Goal: Transaction & Acquisition: Purchase product/service

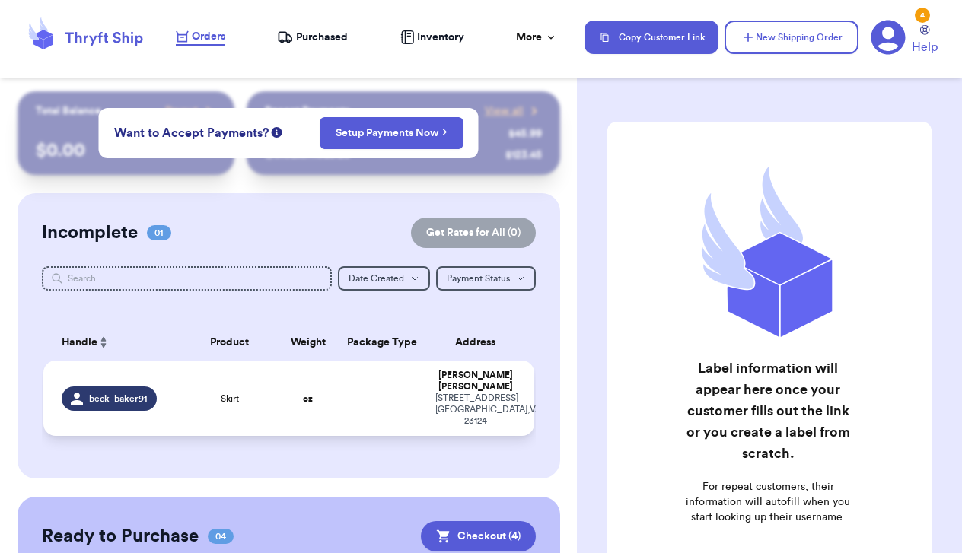
click at [256, 384] on td "Skirt" at bounding box center [229, 398] width 98 height 75
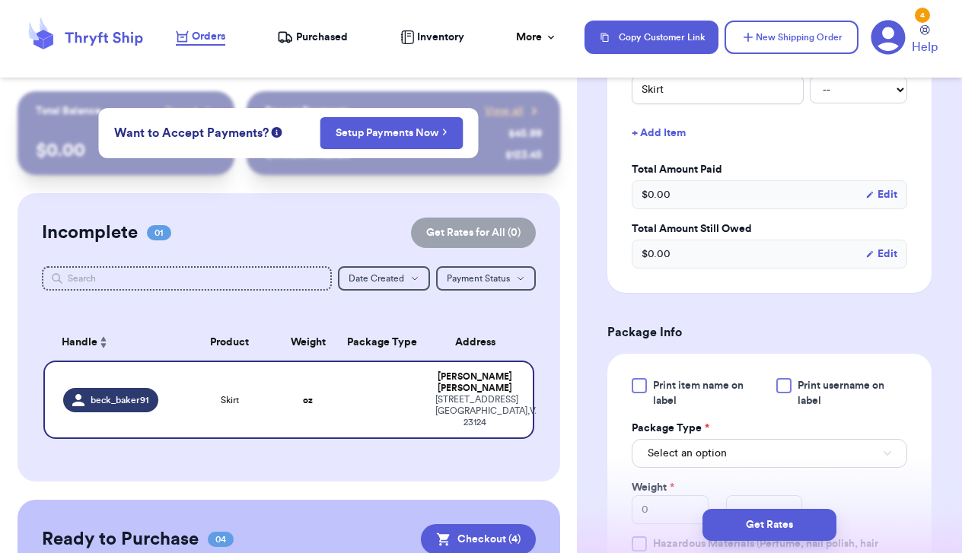
scroll to position [447, 0]
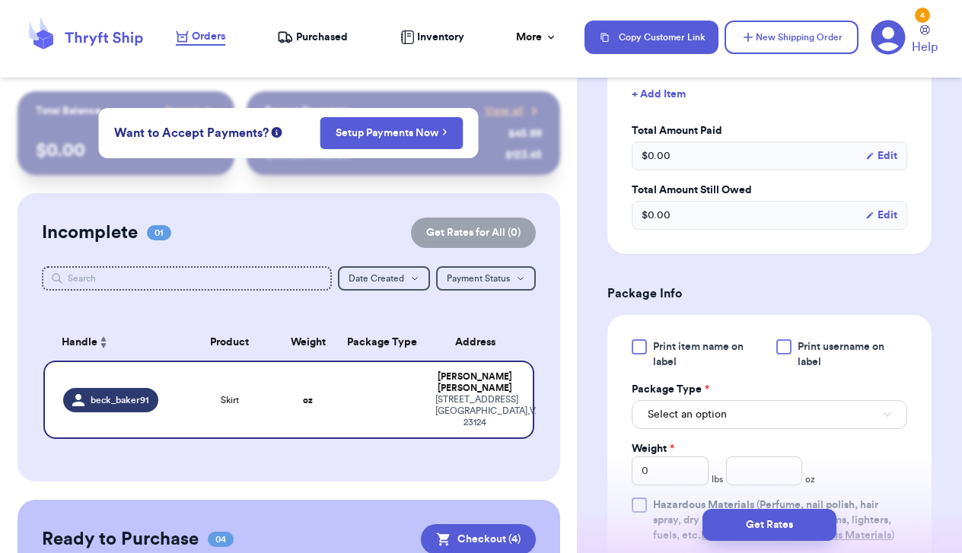
click at [681, 427] on button "Select an option" at bounding box center [768, 414] width 275 height 29
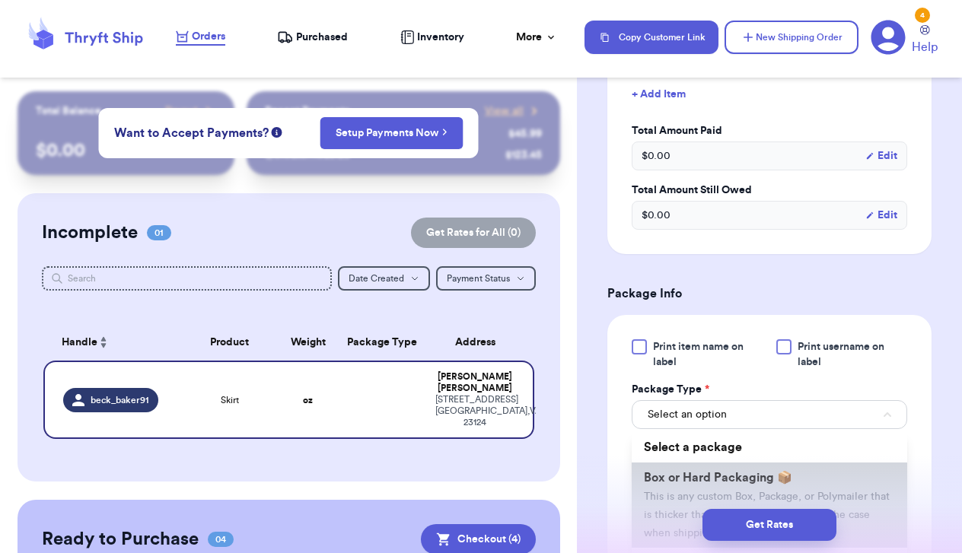
click at [682, 495] on span "This is any custom Box, Package, or Polymailer that is thicker than 3 inches (t…" at bounding box center [767, 514] width 246 height 47
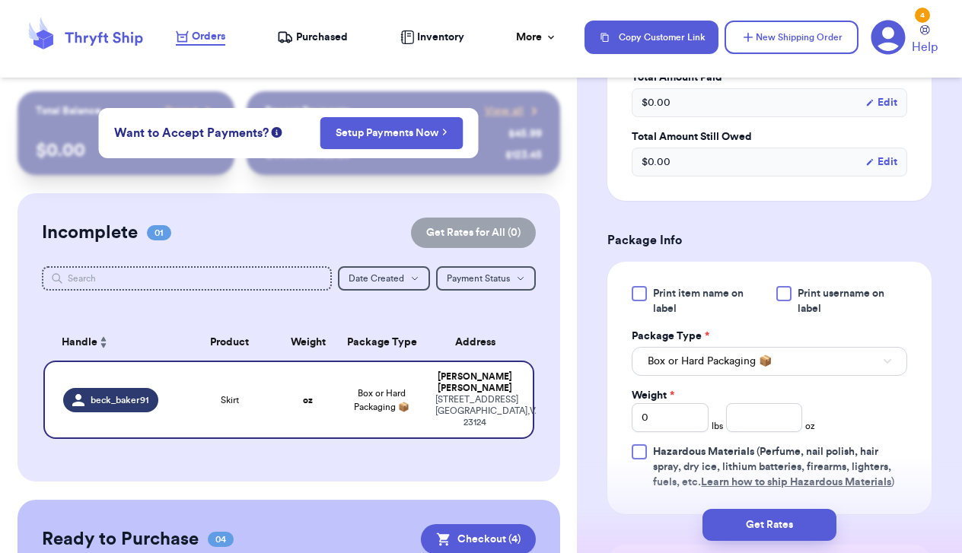
scroll to position [520, 0]
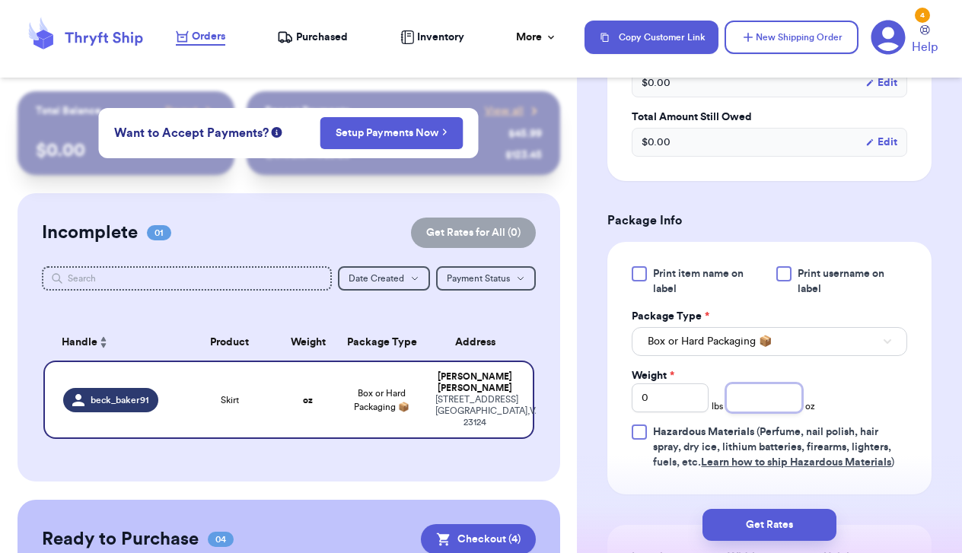
click at [746, 402] on input "number" at bounding box center [764, 397] width 77 height 29
type input "9"
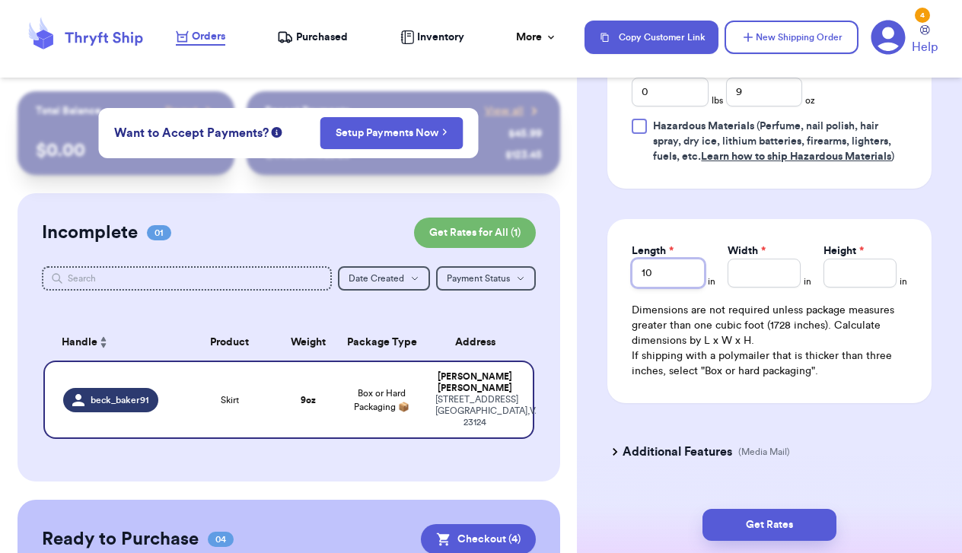
type input "10"
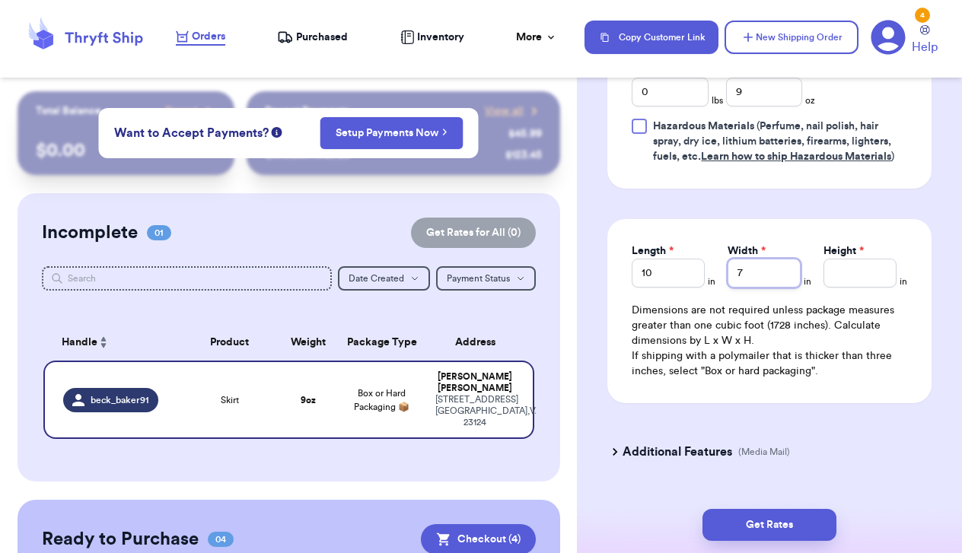
type input "7"
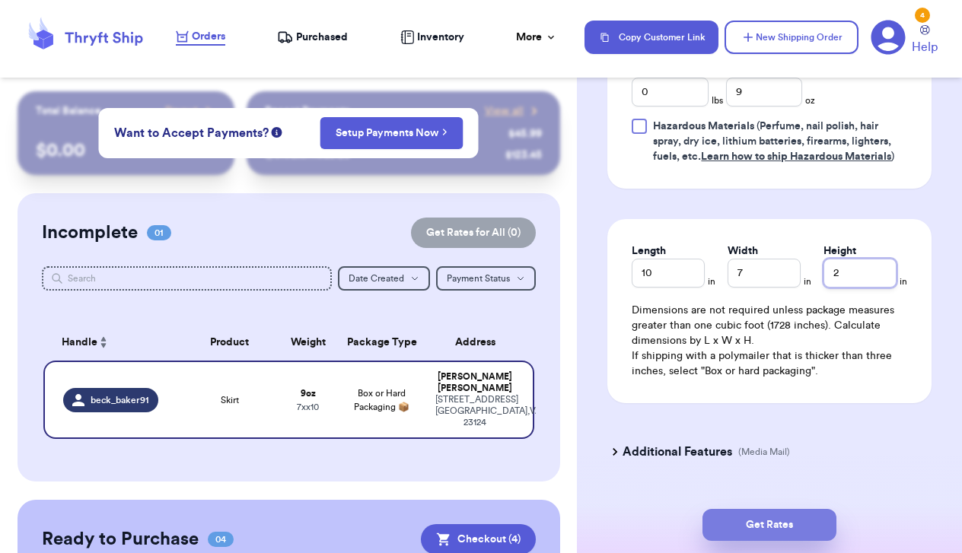
type input "2"
click at [757, 515] on button "Get Rates" at bounding box center [769, 525] width 134 height 32
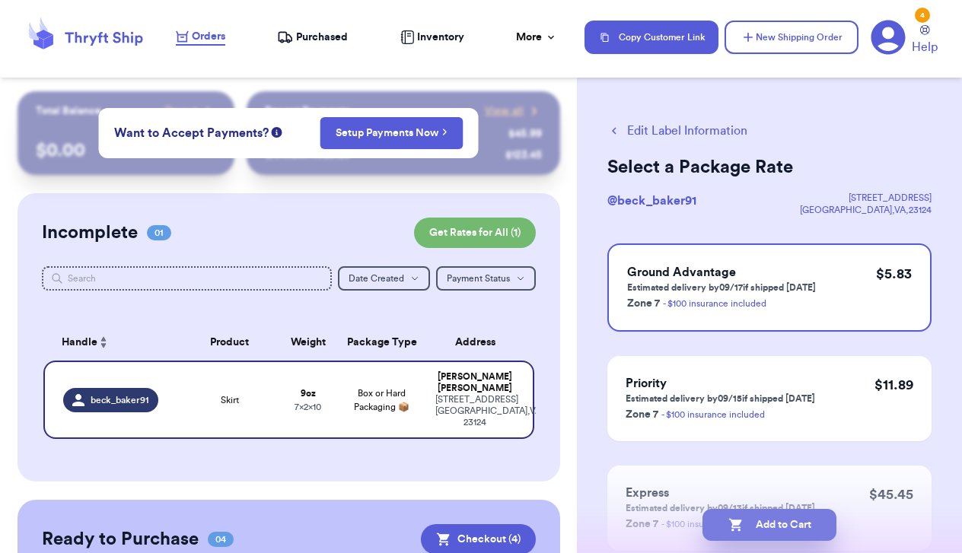
click at [748, 528] on button "Add to Cart" at bounding box center [769, 525] width 134 height 32
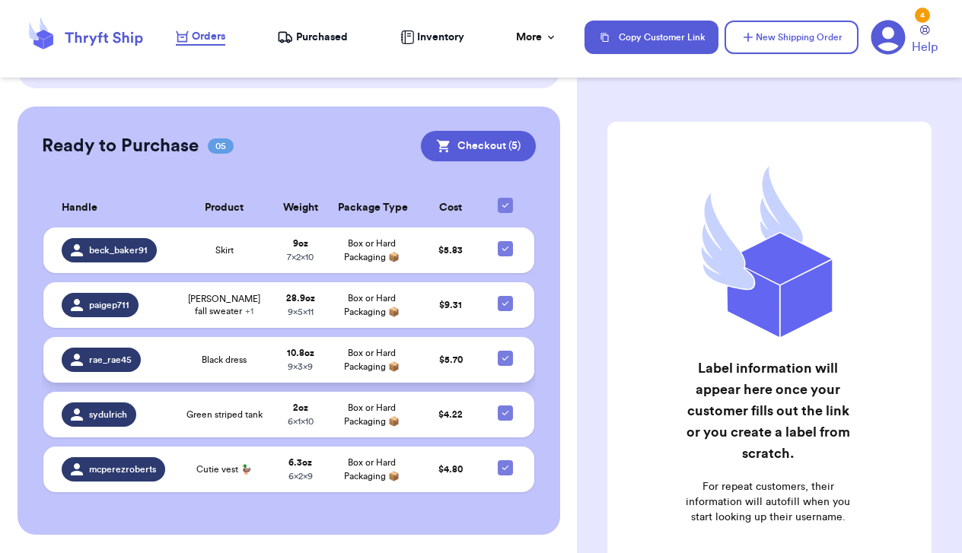
scroll to position [357, 0]
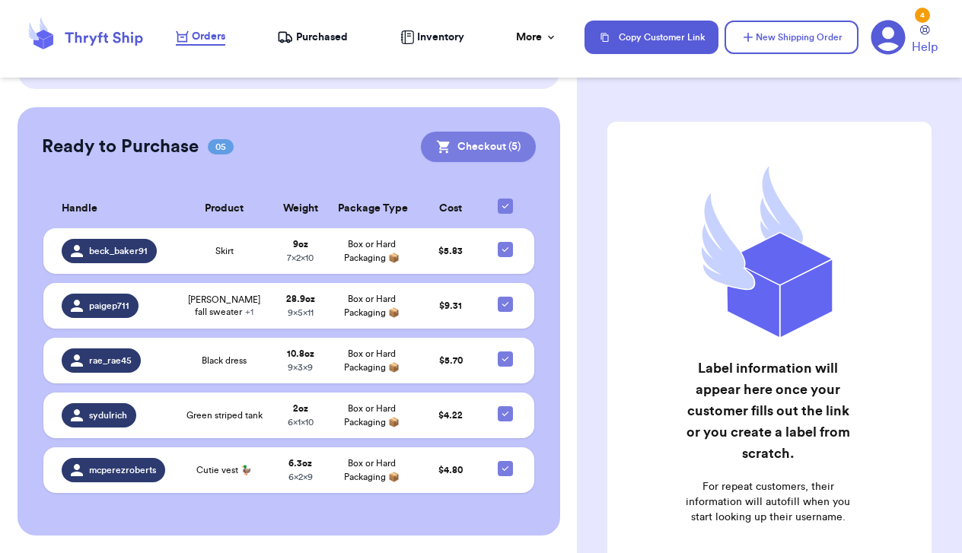
click at [468, 148] on button "Checkout ( 5 )" at bounding box center [478, 147] width 115 height 30
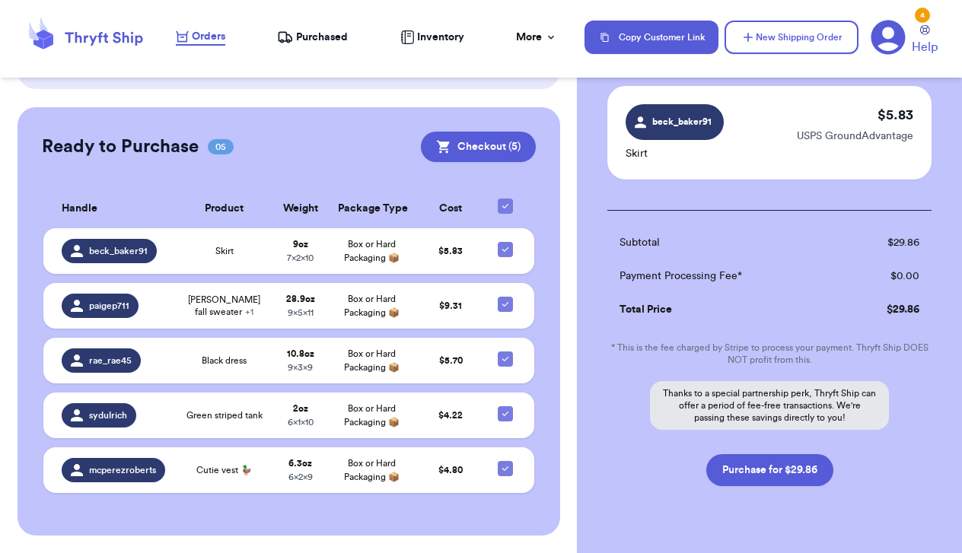
scroll to position [542, 0]
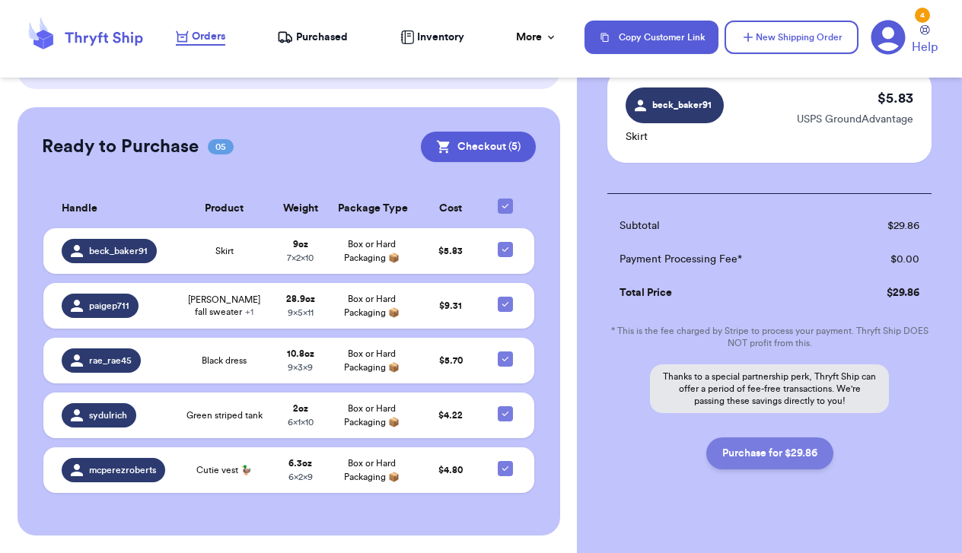
click at [771, 461] on button "Purchase for $29.86" at bounding box center [769, 453] width 127 height 32
checkbox input "false"
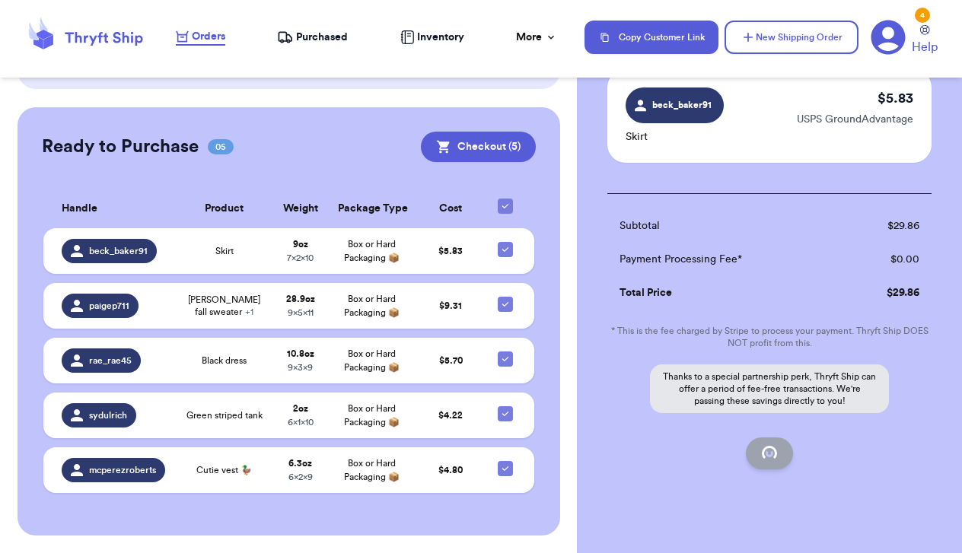
checkbox input "false"
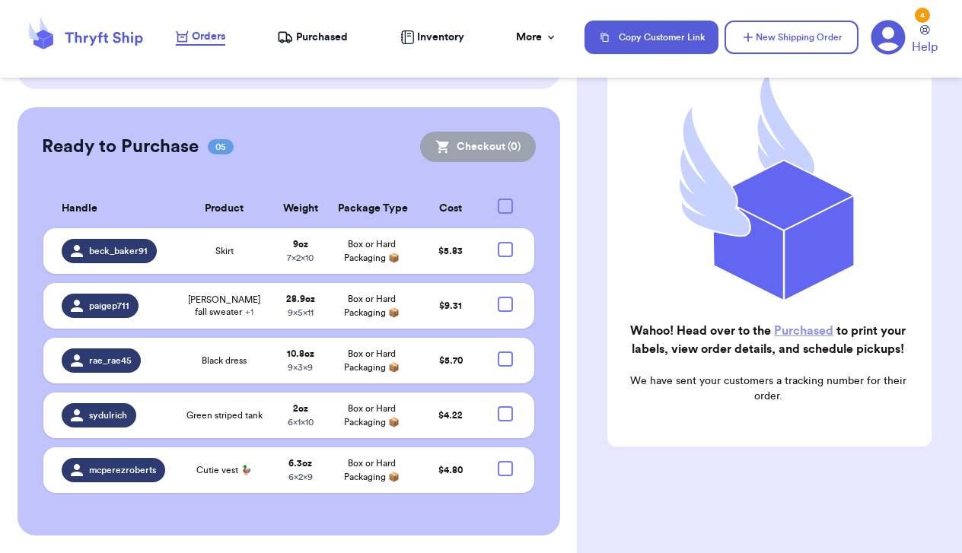
checkbox input "true"
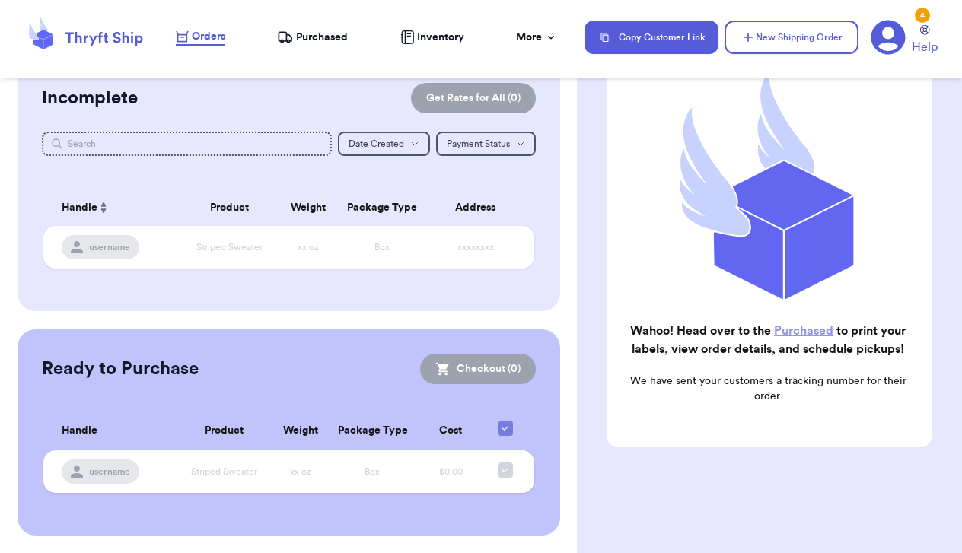
click at [323, 36] on span "Purchased" at bounding box center [322, 37] width 52 height 15
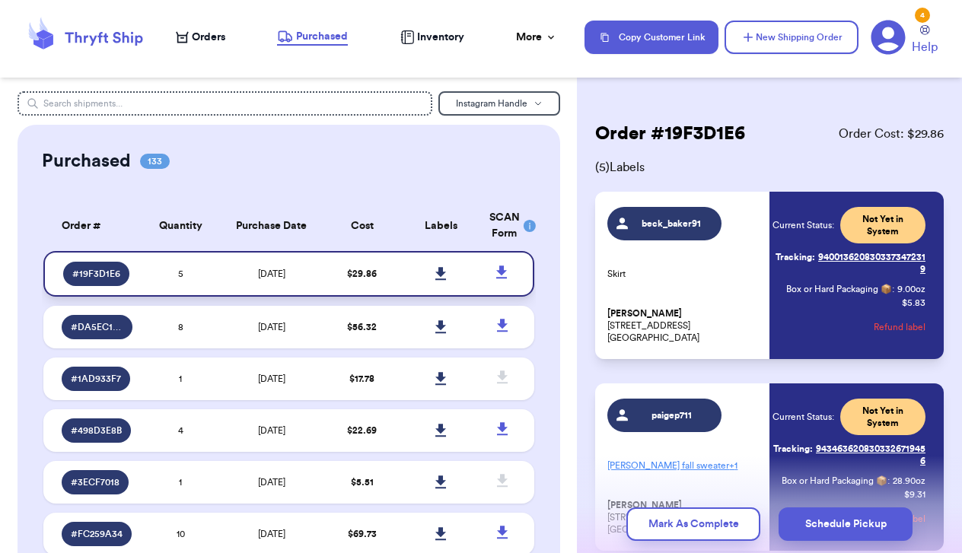
click at [440, 280] on icon at bounding box center [440, 273] width 11 height 13
click at [435, 281] on icon at bounding box center [440, 274] width 11 height 14
